Goal: Information Seeking & Learning: Find contact information

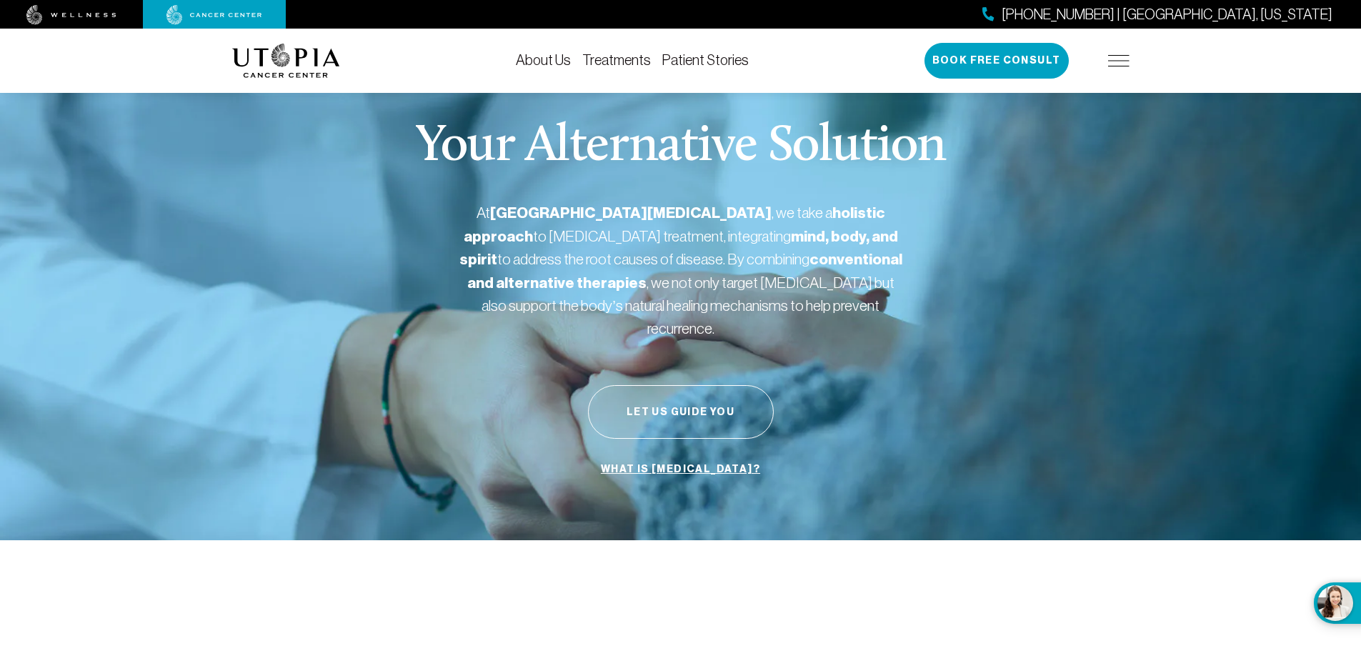
click at [1204, 11] on span "[PHONE_NUMBER] | [GEOGRAPHIC_DATA], [US_STATE]" at bounding box center [1166, 14] width 331 height 21
click at [558, 61] on link "About Us" at bounding box center [543, 60] width 55 height 16
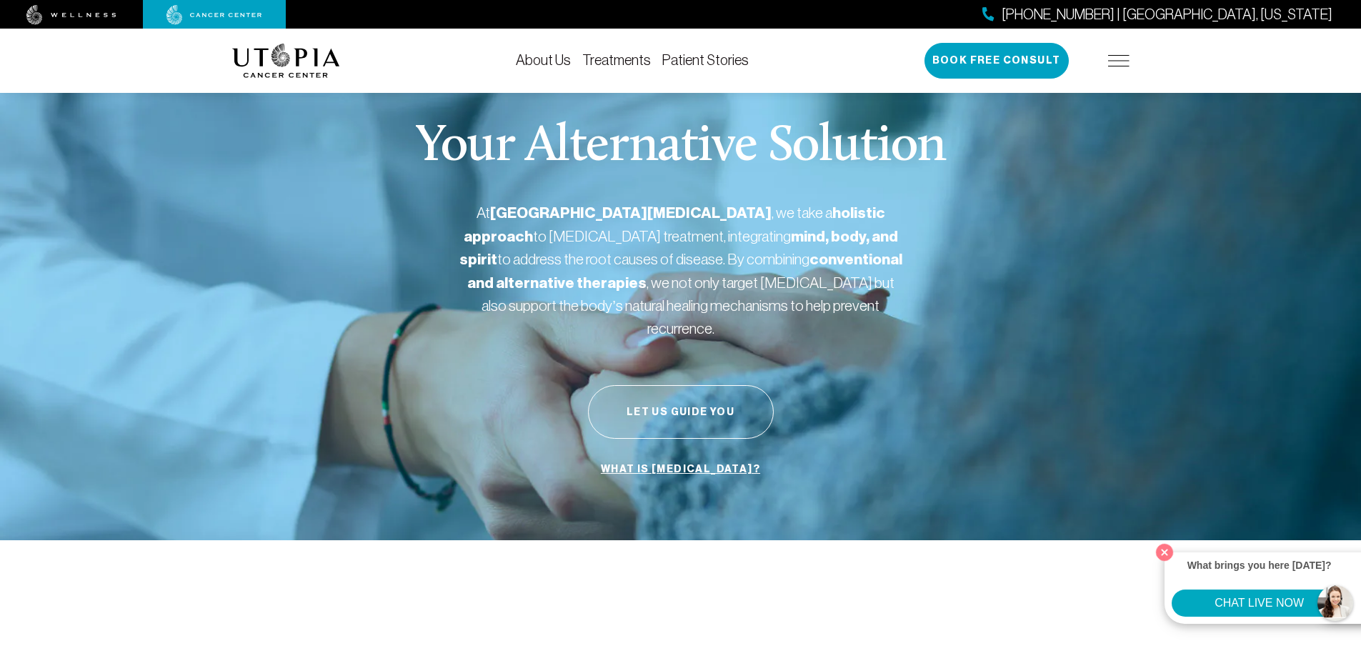
click at [1130, 57] on div "About Us Treatments Patient Stories [PHONE_NUMBER] | [GEOGRAPHIC_DATA], [US_STA…" at bounding box center [681, 61] width 914 height 64
click at [1124, 61] on img at bounding box center [1118, 60] width 21 height 11
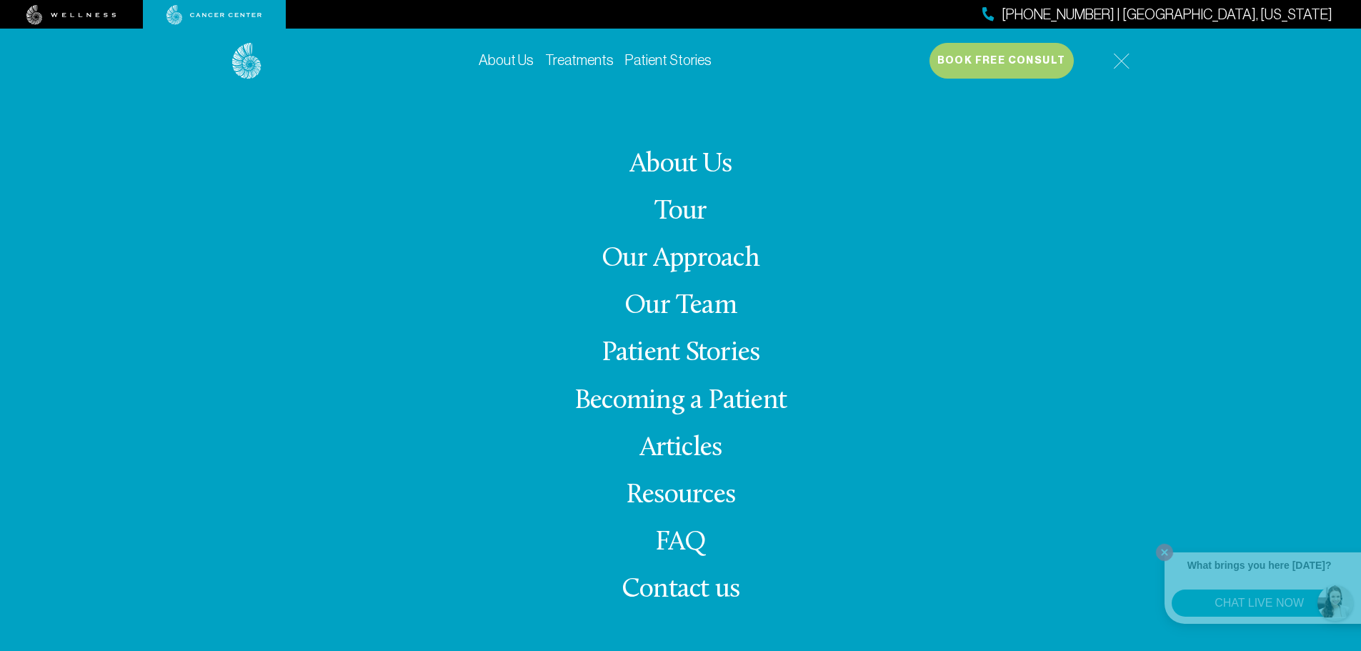
scroll to position [143, 0]
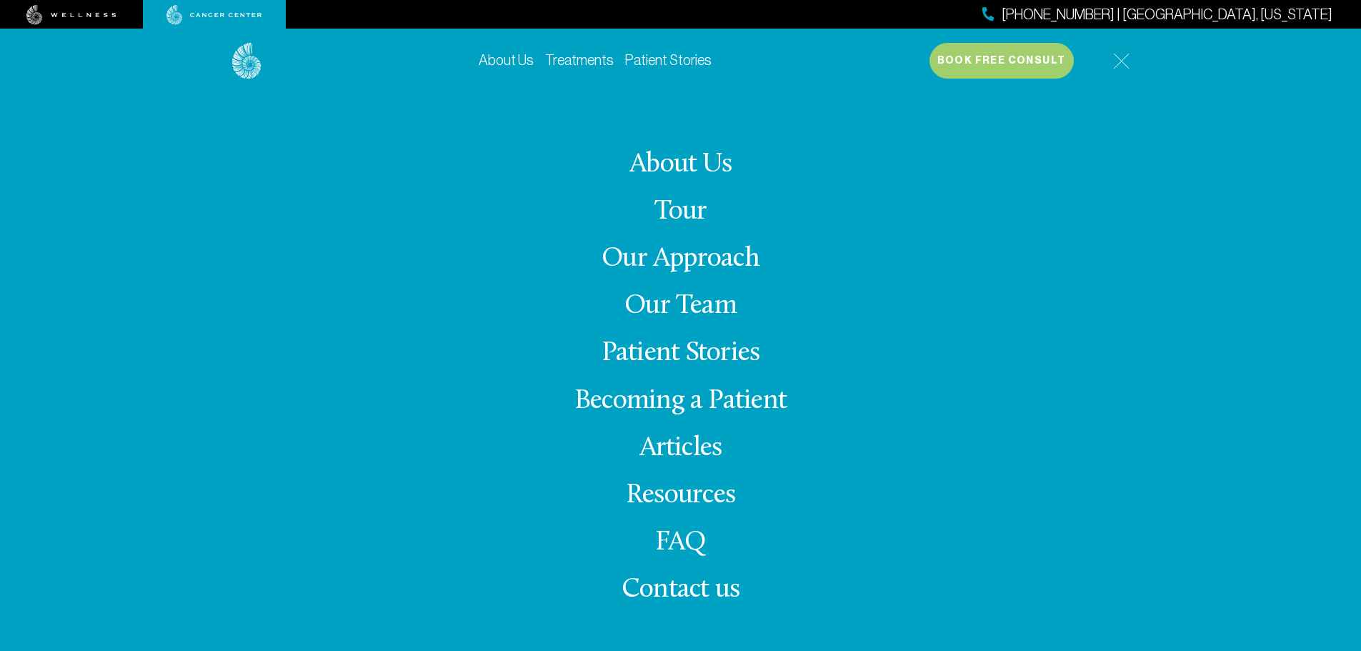
click at [681, 160] on link "About Us" at bounding box center [680, 165] width 102 height 28
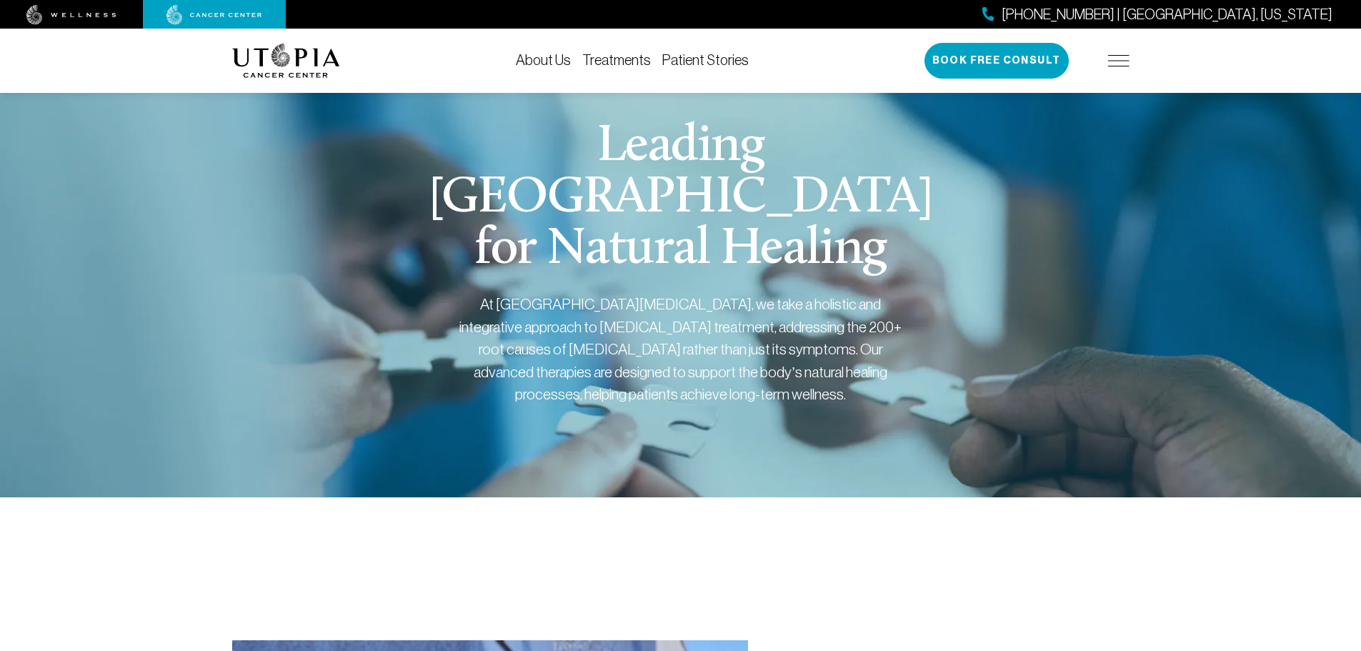
click at [1184, 9] on span "[PHONE_NUMBER] | [GEOGRAPHIC_DATA], [US_STATE]" at bounding box center [1166, 14] width 331 height 21
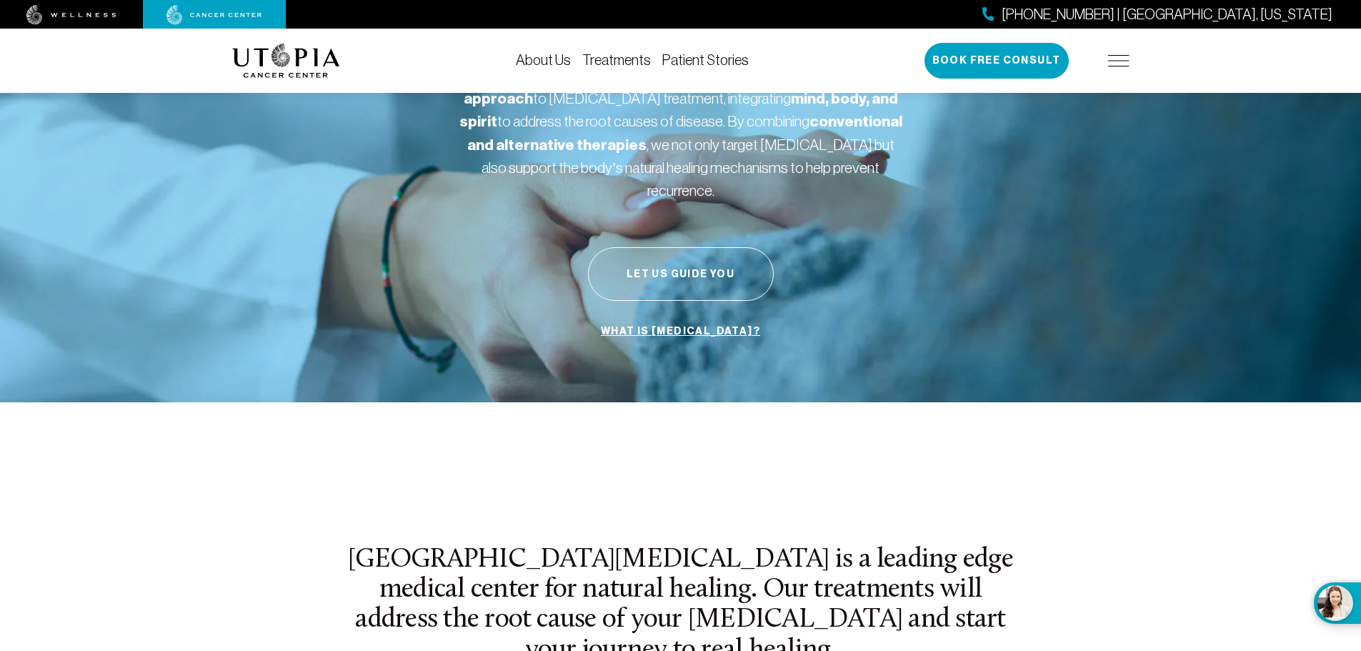
scroll to position [143, 0]
